Goal: Information Seeking & Learning: Learn about a topic

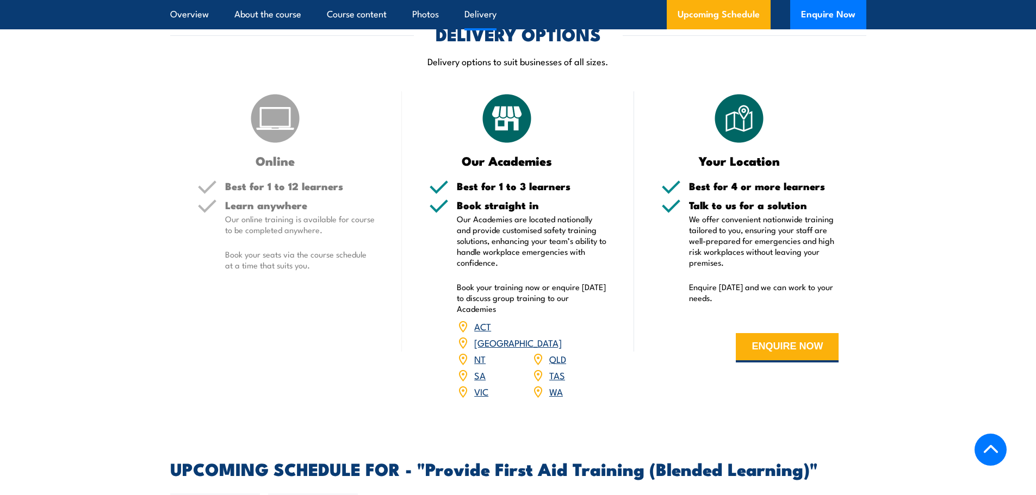
scroll to position [1740, 0]
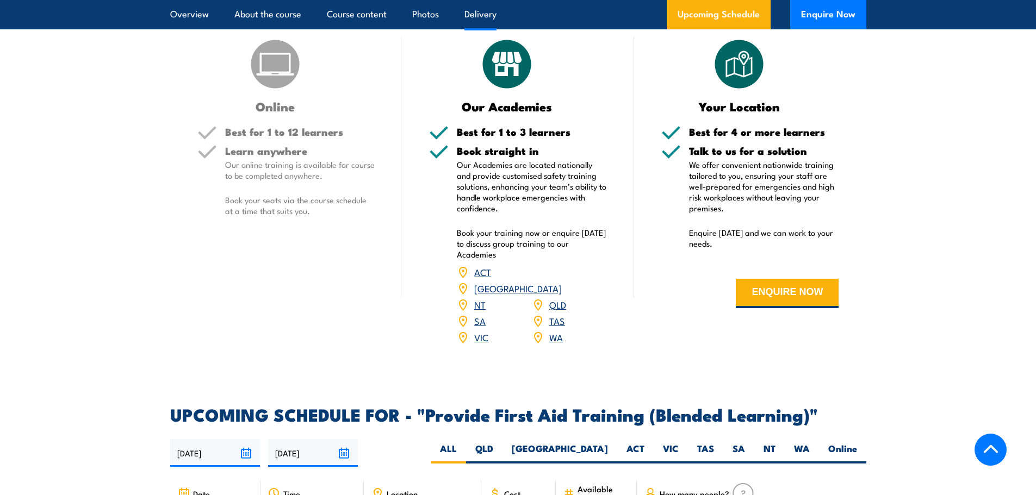
click at [480, 327] on link "SA" at bounding box center [479, 320] width 11 height 13
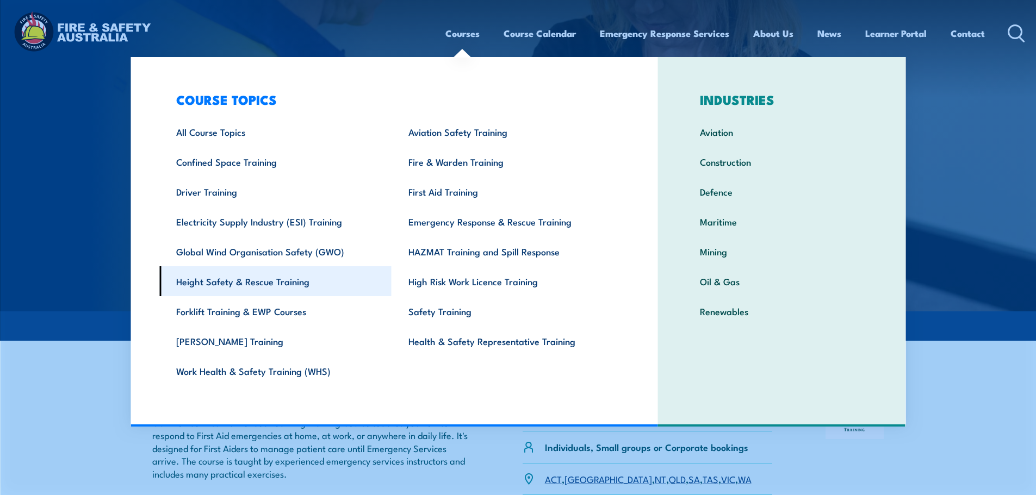
click at [275, 283] on link "Height Safety & Rescue Training" at bounding box center [275, 281] width 232 height 30
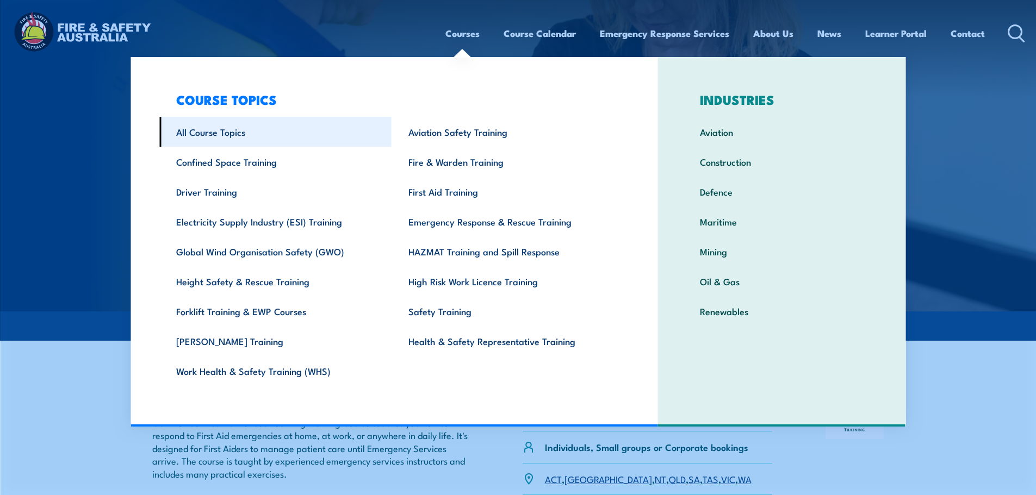
click at [232, 135] on link "All Course Topics" at bounding box center [275, 132] width 232 height 30
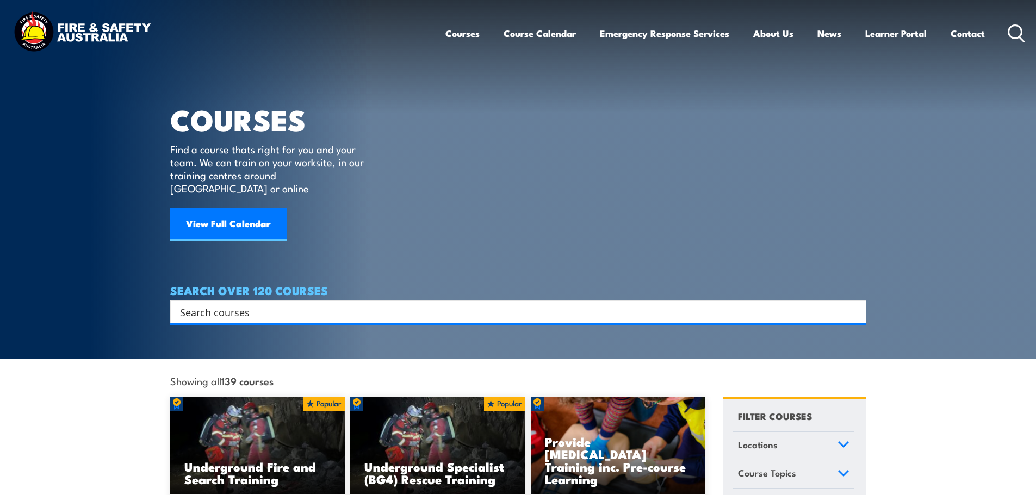
click at [301, 304] on input "Search input" at bounding box center [511, 312] width 662 height 16
type input "crane"
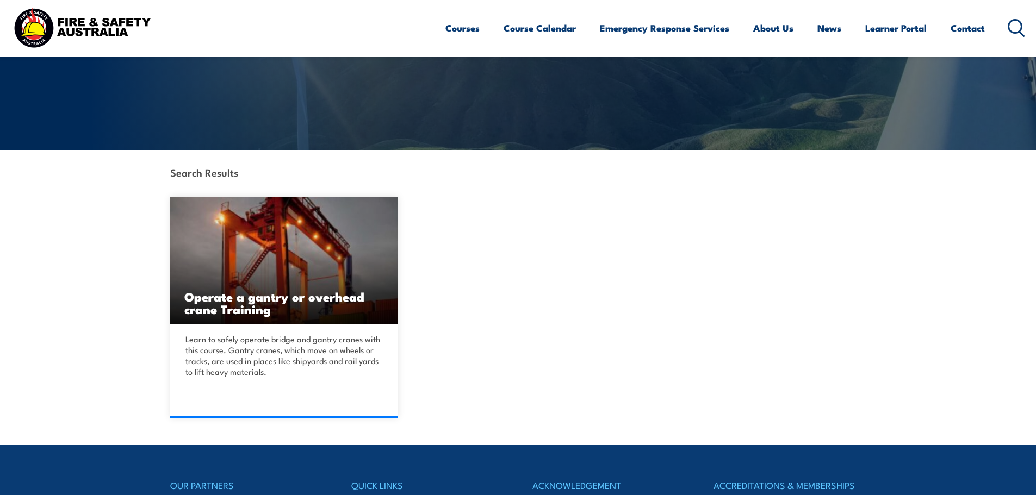
scroll to position [163, 0]
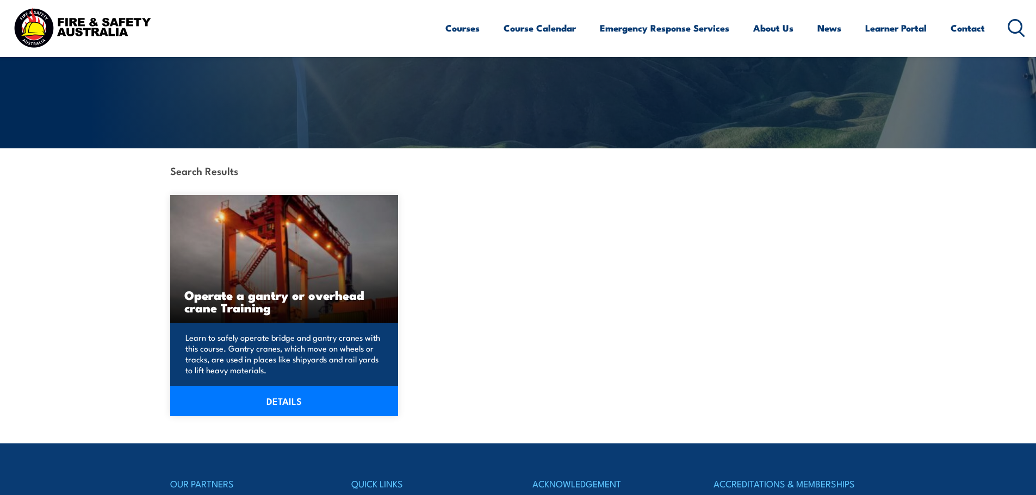
click at [250, 298] on h3 "Operate a gantry or overhead crane Training" at bounding box center [284, 301] width 200 height 25
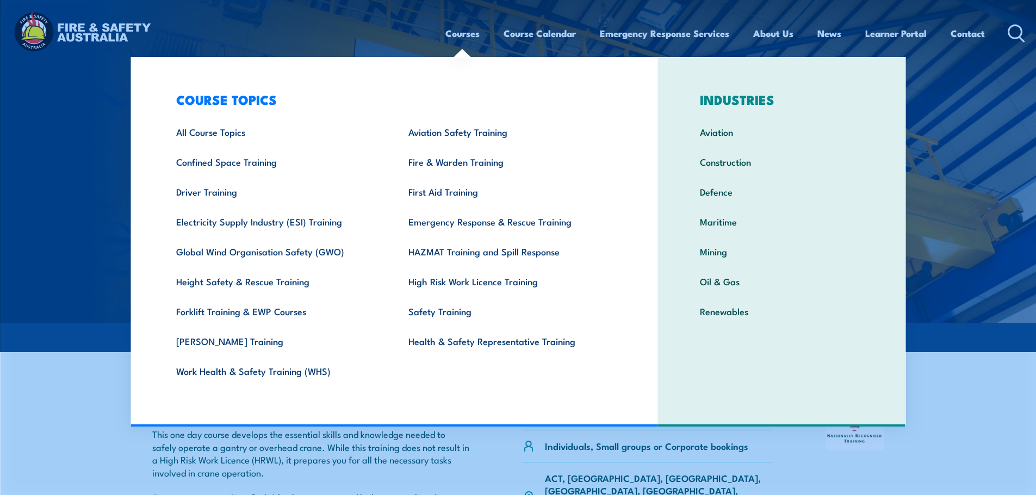
click at [460, 32] on link "Courses" at bounding box center [462, 33] width 34 height 29
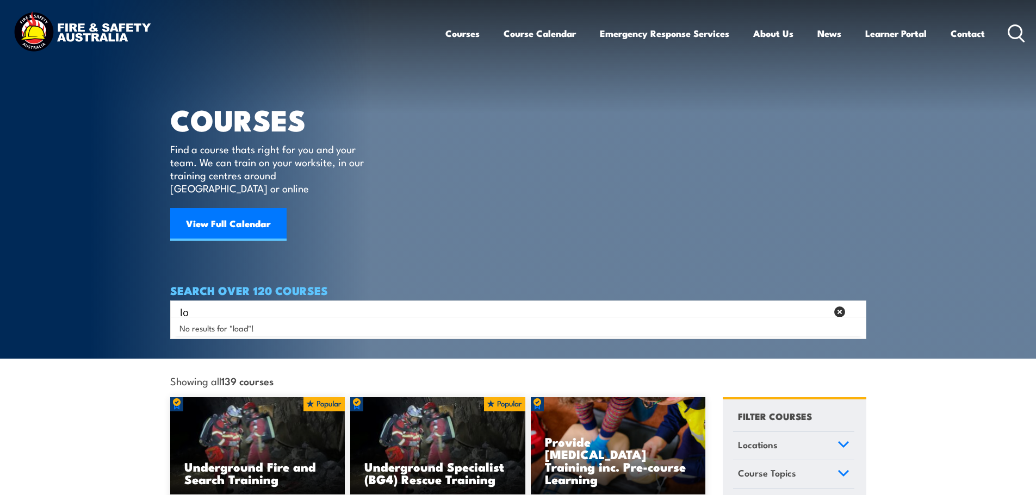
type input "l"
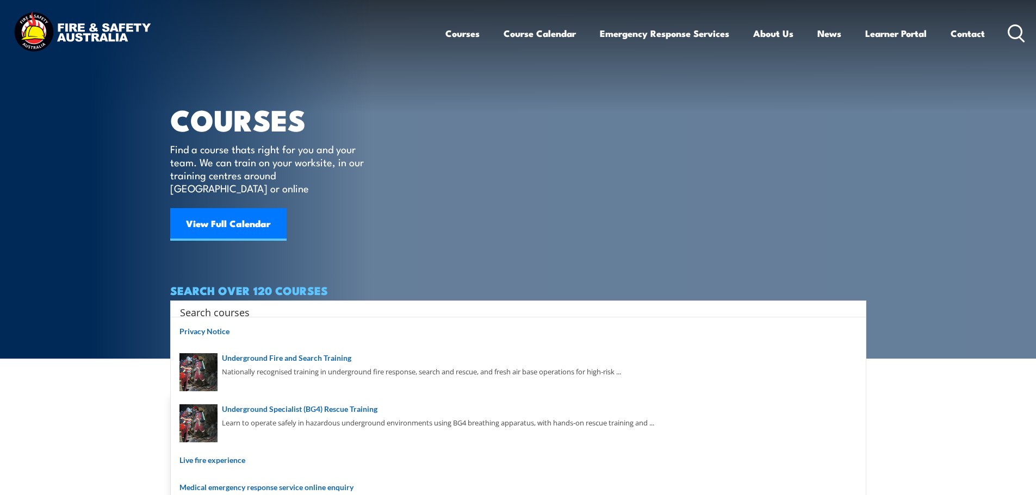
click at [311, 304] on input "Search input" at bounding box center [511, 312] width 662 height 16
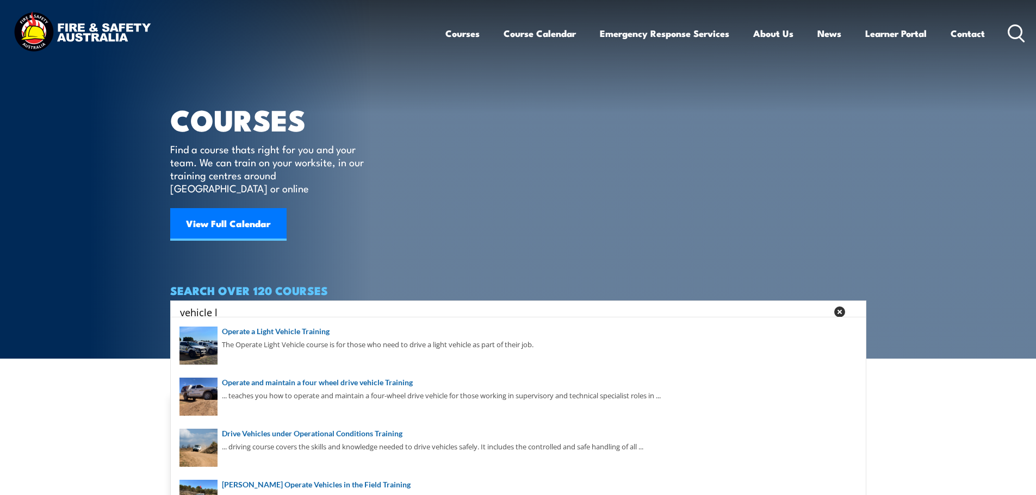
drag, startPoint x: 311, startPoint y: 299, endPoint x: 168, endPoint y: 298, distance: 143.0
click at [168, 298] on section "COURSES Find a course thats right for you and your team. We can train on your w…" at bounding box center [518, 179] width 1036 height 359
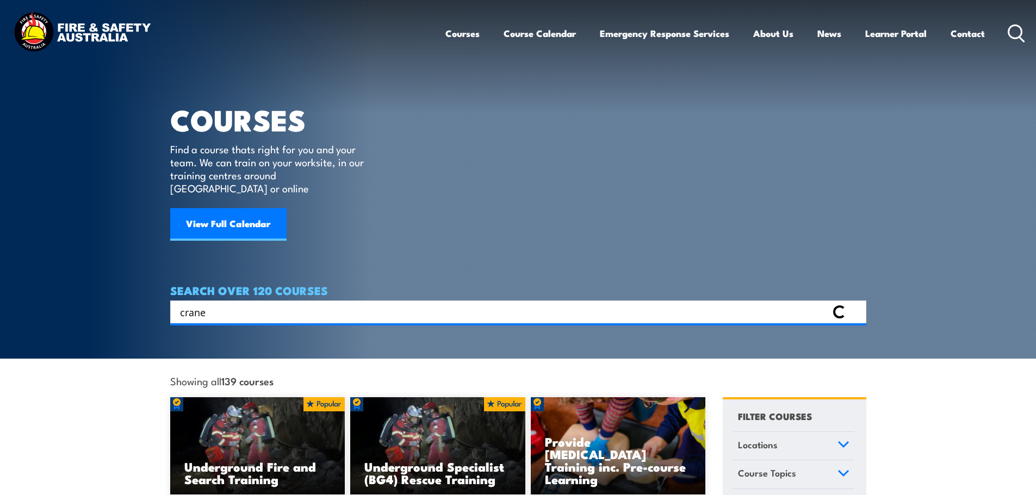
type input "crane"
